Goal: Find specific page/section: Find specific page/section

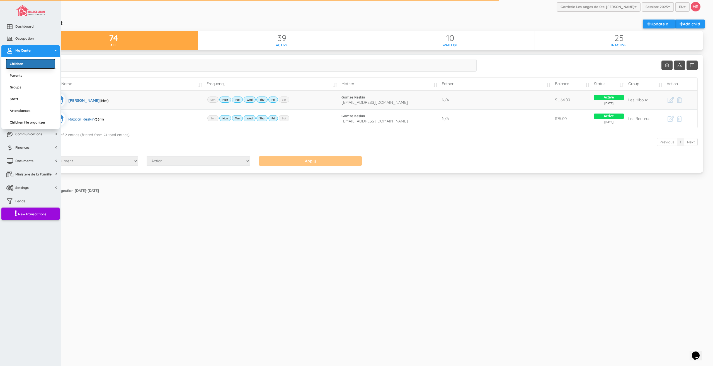
click at [20, 64] on link "Children" at bounding box center [31, 64] width 50 height 10
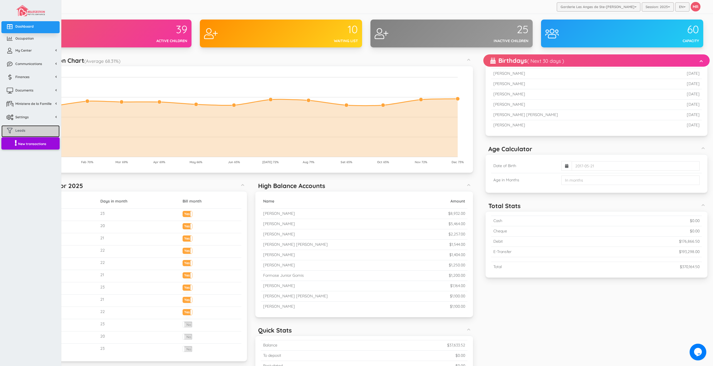
click at [25, 131] on link "Leads" at bounding box center [30, 131] width 58 height 12
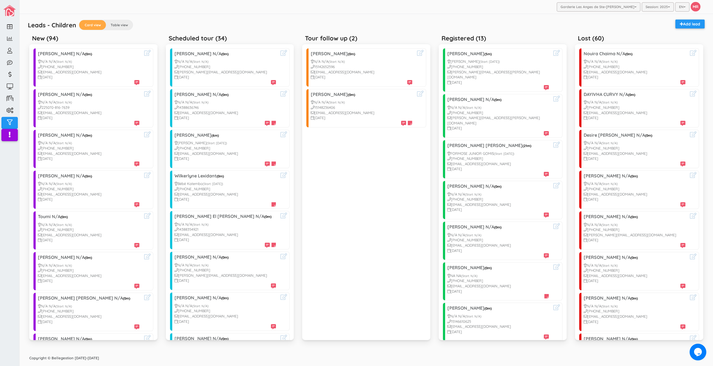
click at [231, 31] on div "Leads - Children Card view Table view Add lead" at bounding box center [366, 26] width 682 height 13
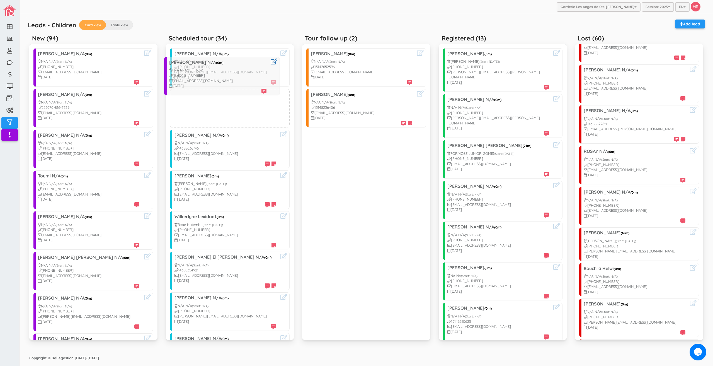
drag, startPoint x: 77, startPoint y: 152, endPoint x: 208, endPoint y: 79, distance: 149.6
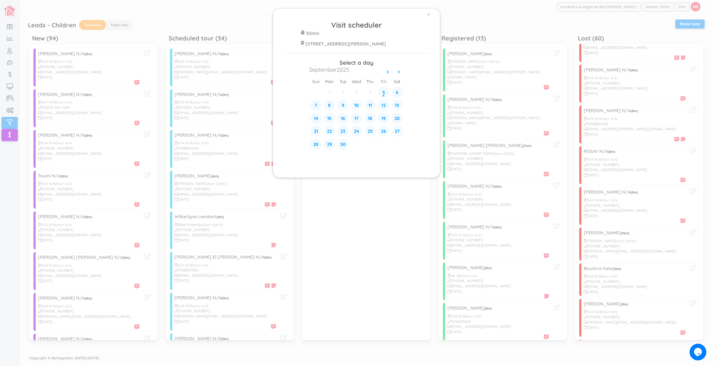
click at [168, 11] on div "× Visit scheduler 30min 428 Rue Blainville Est Ste-Thérèse J7E 1N4 Select a day…" at bounding box center [356, 183] width 713 height 366
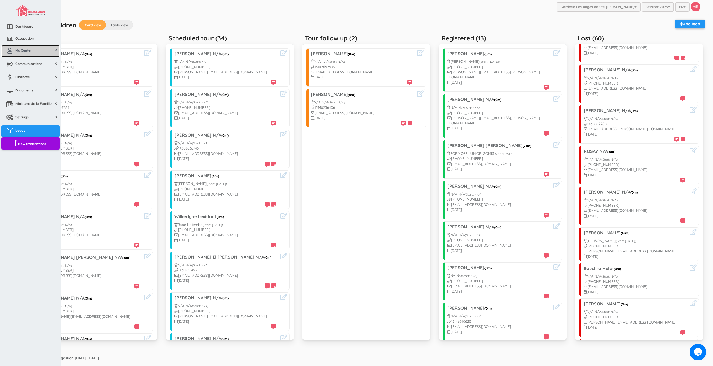
click at [29, 51] on span "My Center" at bounding box center [23, 50] width 16 height 5
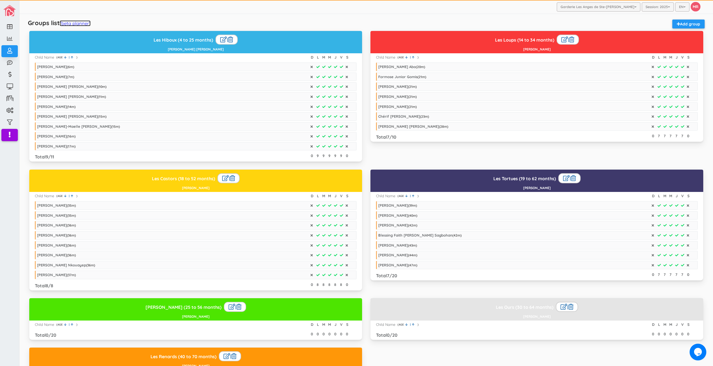
click at [83, 21] on link "(beta planner)" at bounding box center [75, 23] width 31 height 6
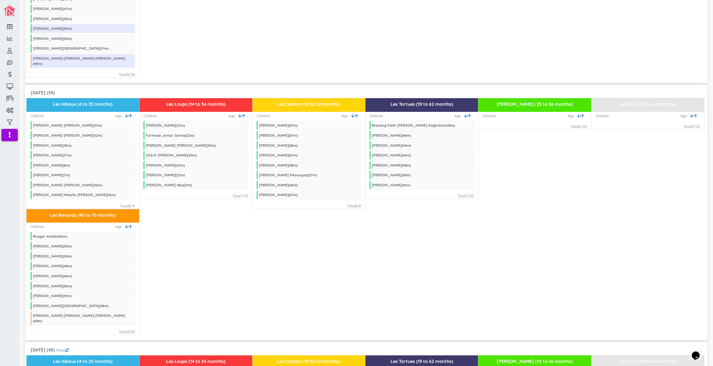
scroll to position [223, 0]
